Goal: Task Accomplishment & Management: Manage account settings

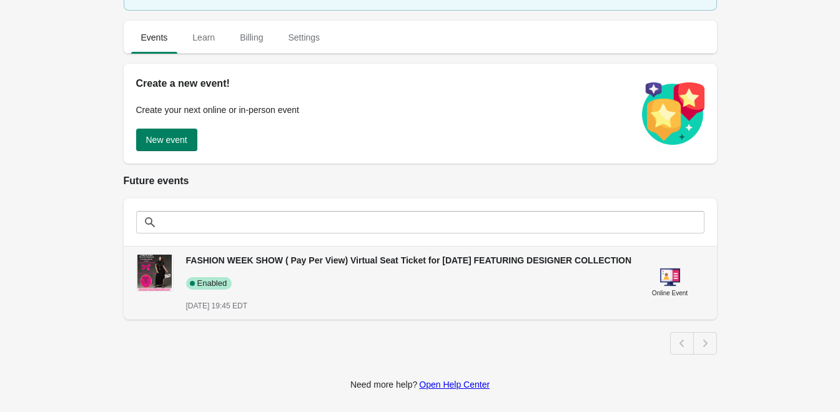
scroll to position [165, 0]
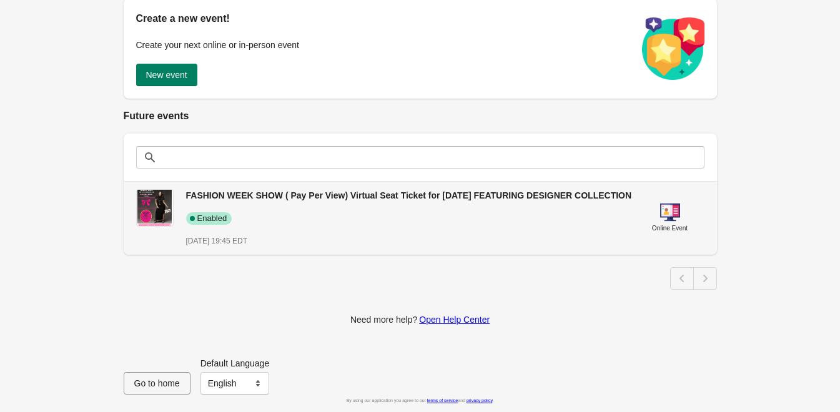
click at [398, 190] on span "FASHION WEEK SHOW ( Pay Per View) Virtual Seat Ticket for [DATE] FEATURING DESI…" at bounding box center [409, 195] width 446 height 10
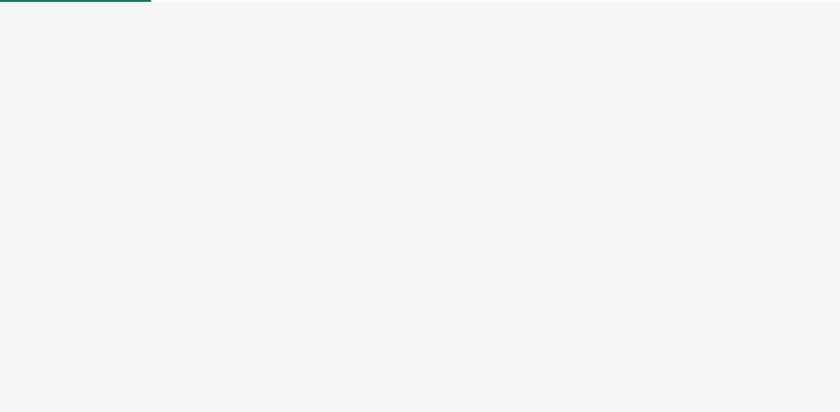
select select "US"
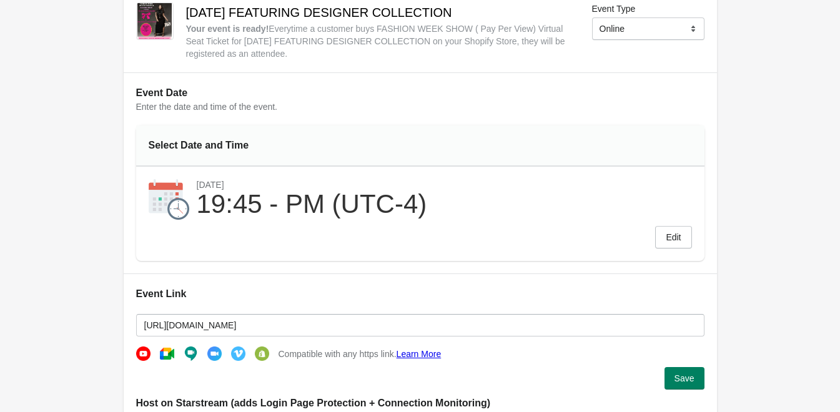
scroll to position [187, 0]
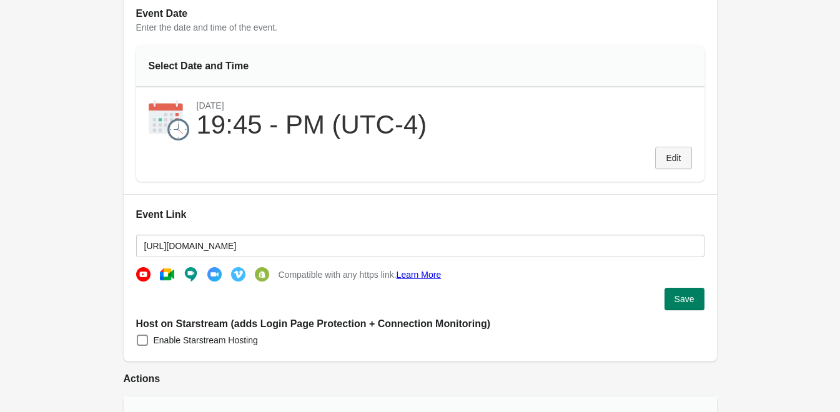
click at [672, 162] on span "Edit" at bounding box center [672, 158] width 15 height 10
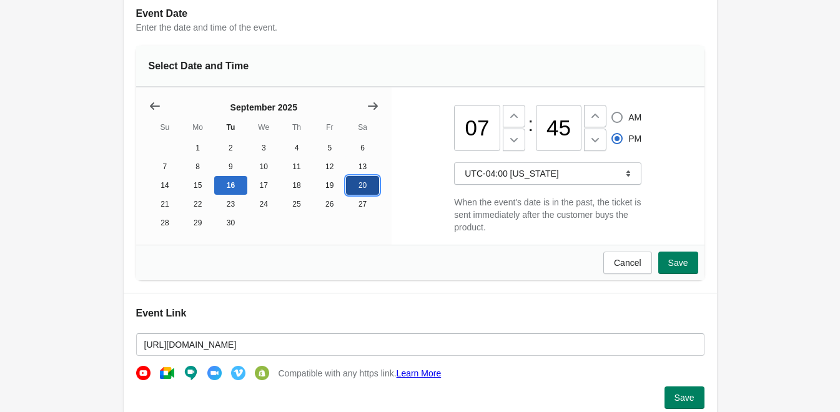
click at [356, 189] on button "20" at bounding box center [362, 185] width 33 height 19
click at [511, 119] on icon at bounding box center [514, 116] width 12 height 12
click at [516, 143] on icon at bounding box center [514, 140] width 12 height 12
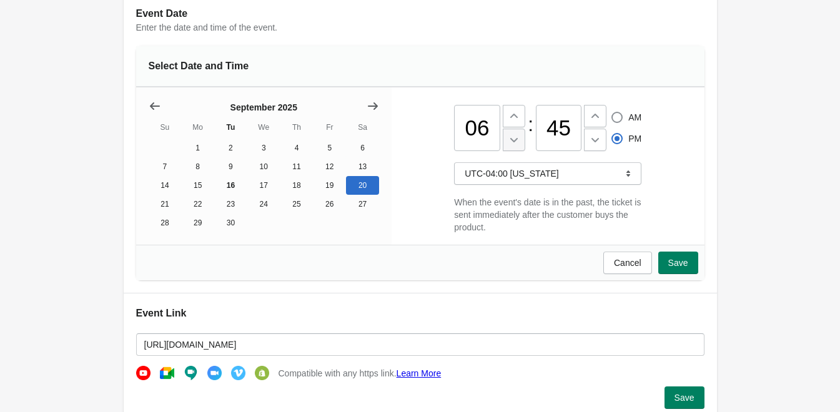
type input "05"
click at [685, 274] on button "Save" at bounding box center [678, 263] width 40 height 22
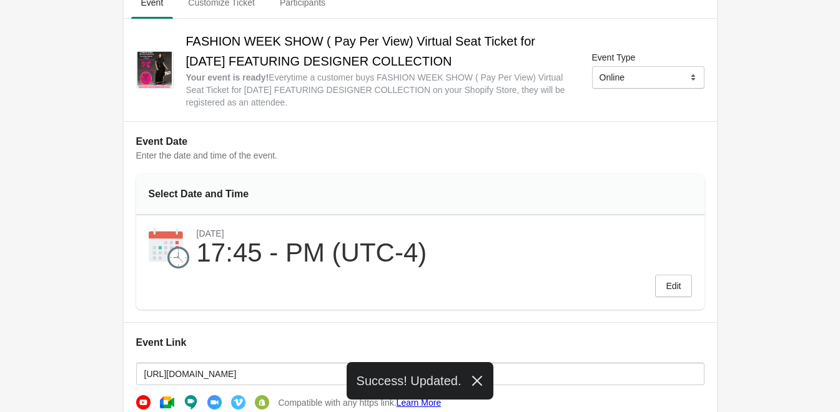
scroll to position [0, 0]
